Goal: Transaction & Acquisition: Subscribe to service/newsletter

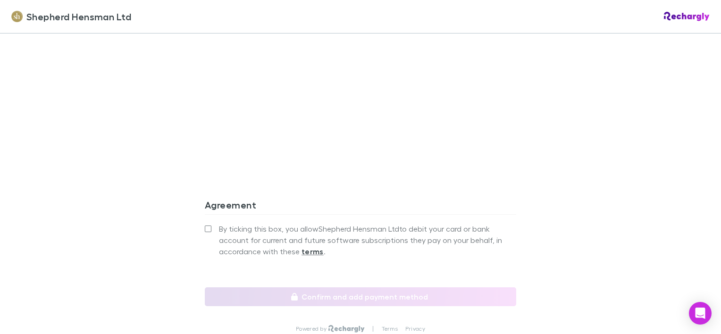
scroll to position [850, 0]
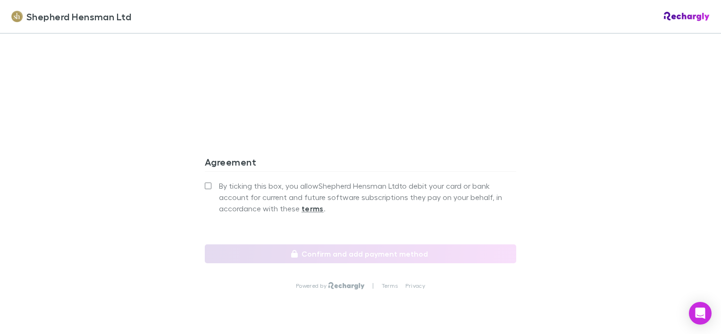
scroll to position [894, 0]
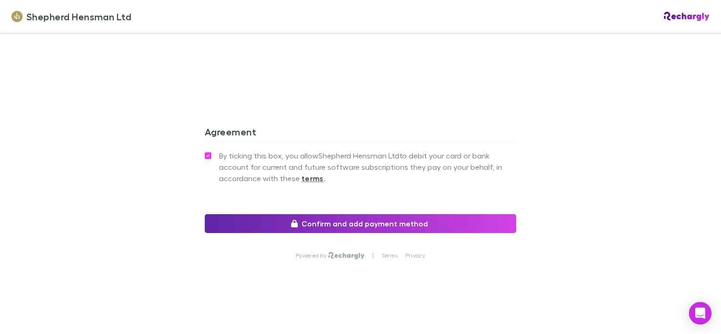
click at [274, 213] on div "By ticking this box, you allow Shepherd Hensman Ltd to debit your card or bank …" at bounding box center [361, 181] width 312 height 65
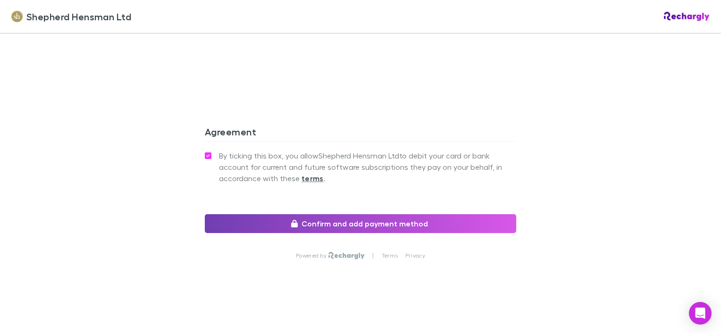
click at [274, 217] on button "Confirm and add payment method" at bounding box center [361, 223] width 312 height 19
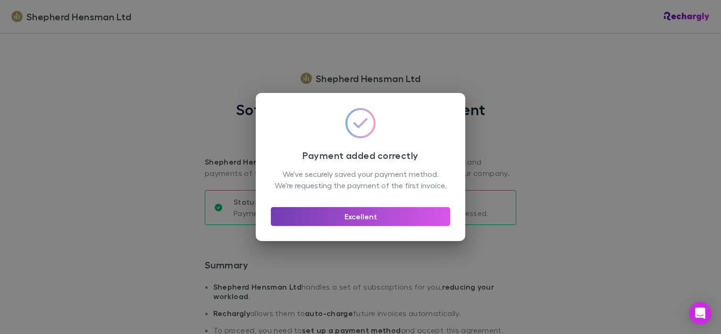
click at [354, 223] on button "Excellent" at bounding box center [360, 216] width 179 height 19
